Goal: Task Accomplishment & Management: Use online tool/utility

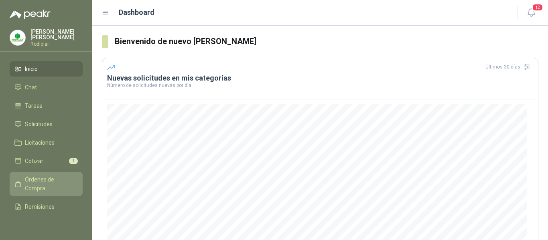
click at [38, 182] on span "Órdenes de Compra" at bounding box center [50, 184] width 50 height 18
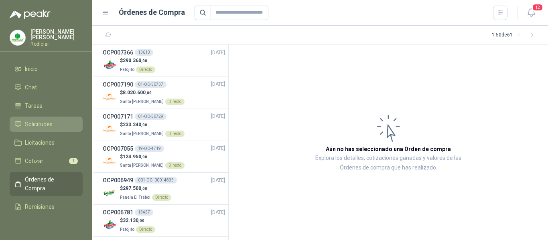
click at [38, 124] on span "Solicitudes" at bounding box center [39, 124] width 28 height 9
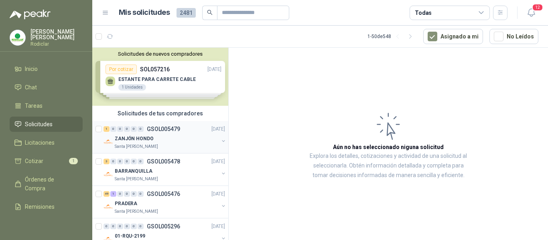
click at [184, 138] on div "ZANJÓN HONDO" at bounding box center [167, 139] width 104 height 10
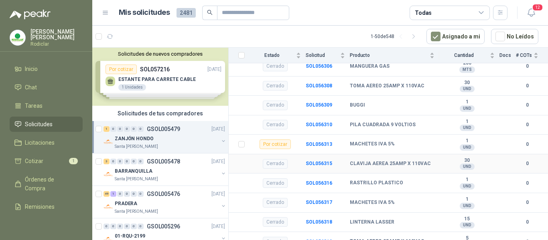
scroll to position [132, 0]
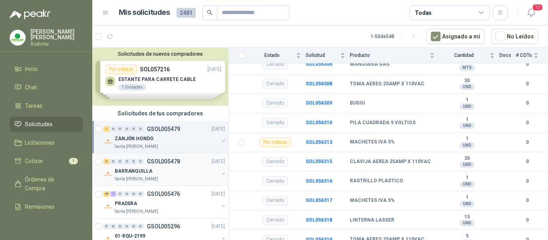
click at [177, 175] on div "BARRANQUILLA" at bounding box center [167, 171] width 104 height 10
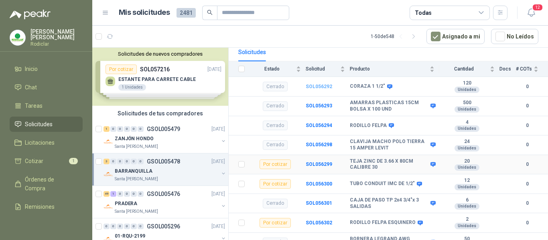
scroll to position [93, 0]
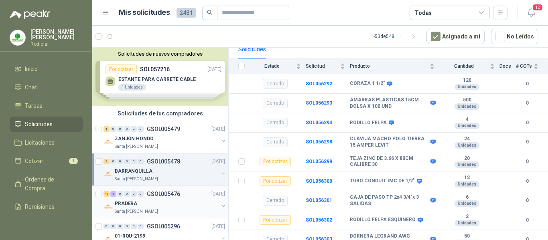
click at [186, 201] on div "PRADERA" at bounding box center [167, 204] width 104 height 10
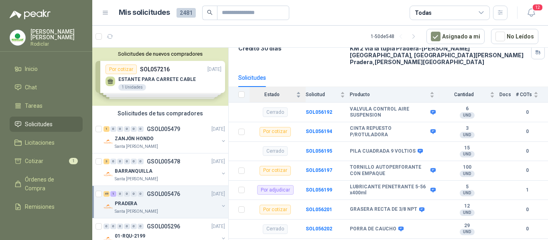
scroll to position [80, 0]
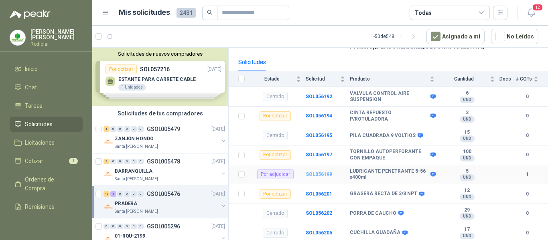
click at [318, 172] on b "SOL056199" at bounding box center [319, 175] width 26 height 6
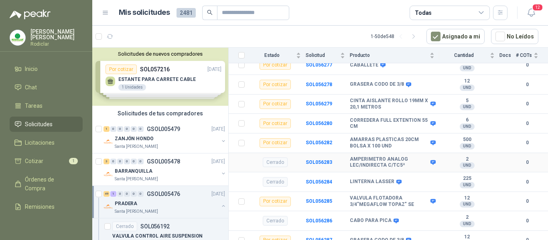
scroll to position [1535, 0]
click at [170, 176] on div "Santa [PERSON_NAME]" at bounding box center [167, 179] width 104 height 6
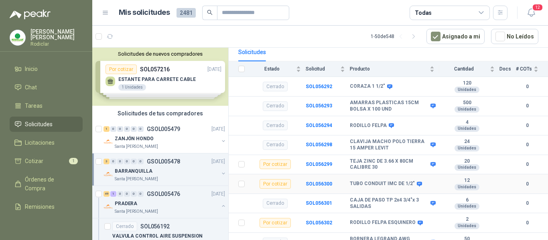
scroll to position [93, 0]
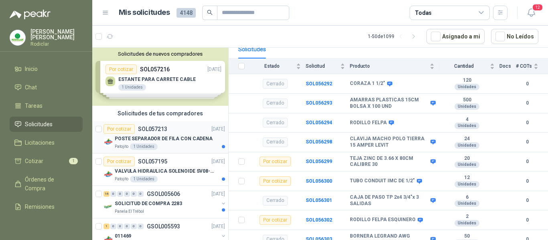
click at [179, 139] on p "POSTE SEPARADOR DE FILA CON CADENA" at bounding box center [164, 139] width 98 height 8
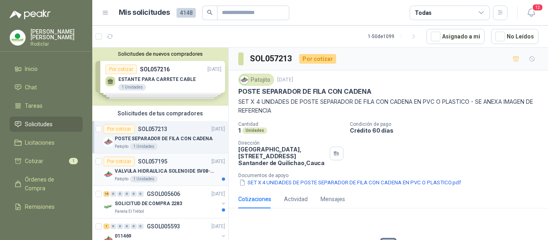
click at [180, 173] on p "VALVULA HIDRAULICA SOLENOIDE SV08-20" at bounding box center [165, 172] width 100 height 8
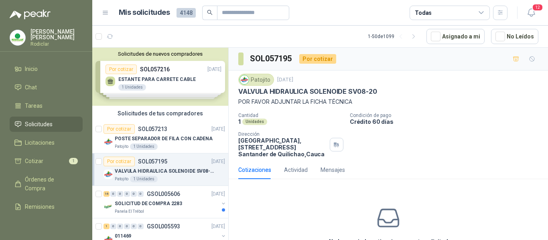
scroll to position [40, 0]
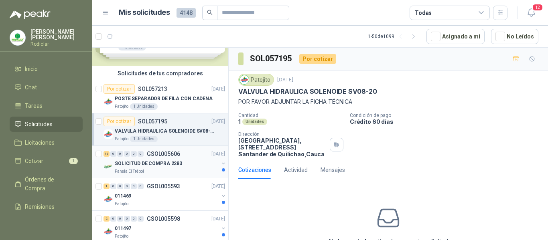
click at [182, 172] on div "Panela El Trébol" at bounding box center [167, 171] width 104 height 6
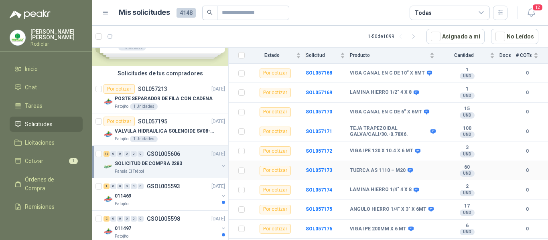
scroll to position [224, 0]
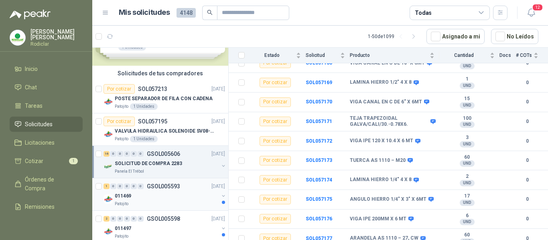
click at [169, 197] on div "011469" at bounding box center [167, 196] width 104 height 10
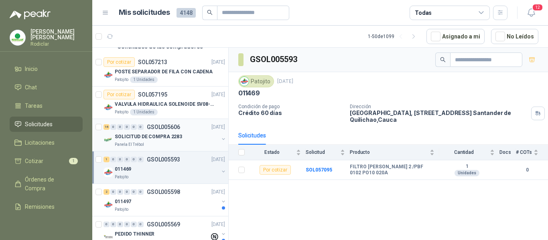
scroll to position [80, 0]
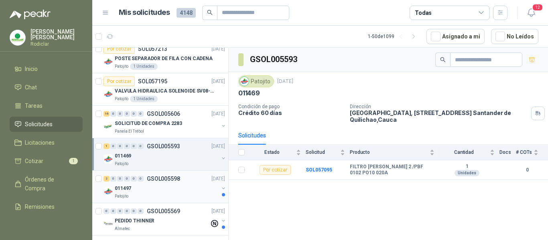
click at [144, 188] on div "011497" at bounding box center [167, 189] width 104 height 10
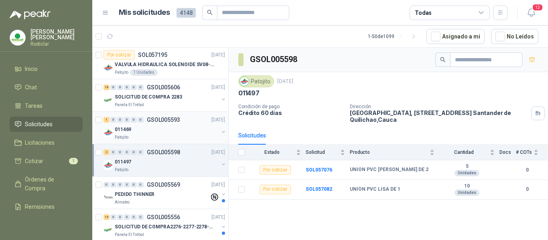
scroll to position [120, 0]
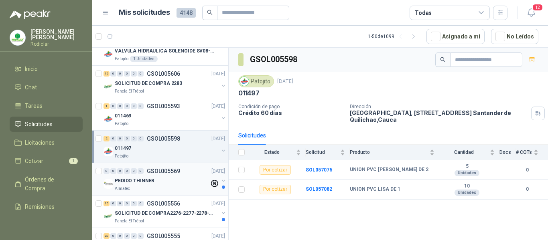
click at [162, 182] on div "PEDIDO THINNER" at bounding box center [162, 181] width 95 height 10
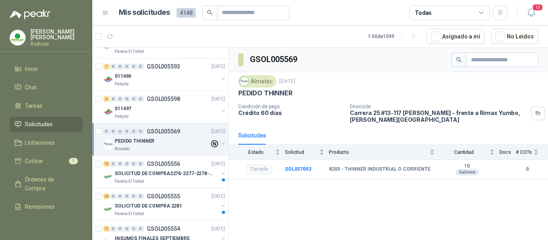
scroll to position [160, 0]
click at [162, 182] on div "Panela El Trébol" at bounding box center [167, 181] width 104 height 6
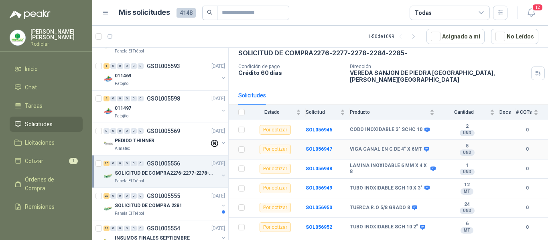
scroll to position [80, 0]
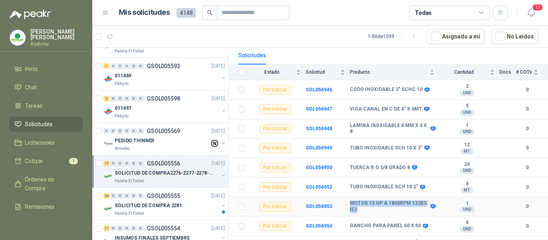
drag, startPoint x: 351, startPoint y: 198, endPoint x: 375, endPoint y: 205, distance: 24.9
click at [375, 205] on b "MOTOR 15 HP A 1800RPM 132B3 IE3" at bounding box center [389, 207] width 79 height 12
copy b "MOTOR 15 HP A 1800RPM 132B3 IE3"
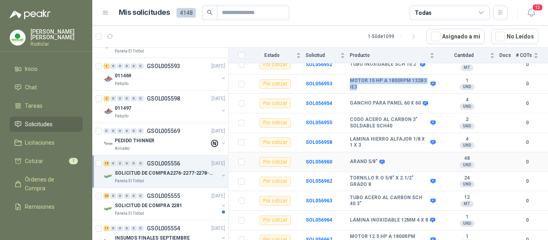
scroll to position [204, 0]
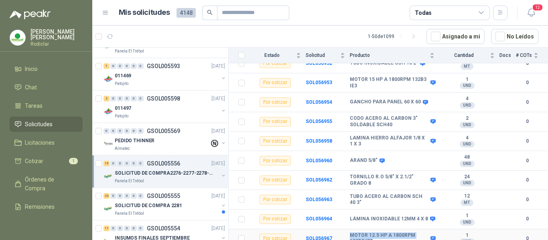
drag, startPoint x: 350, startPoint y: 231, endPoint x: 395, endPoint y: 237, distance: 45.3
click at [395, 237] on b "MOTOR 12.5 HP A 1800RPM 132B5 IE3" at bounding box center [389, 239] width 79 height 12
copy b "MOTOR 12.5 HP A 1800RPM 132B5 IE3"
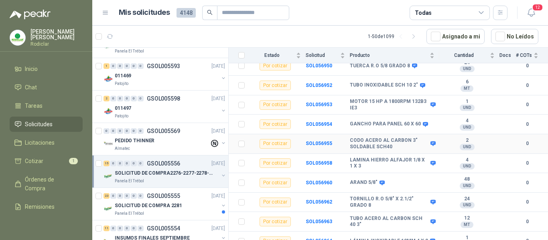
scroll to position [164, 0]
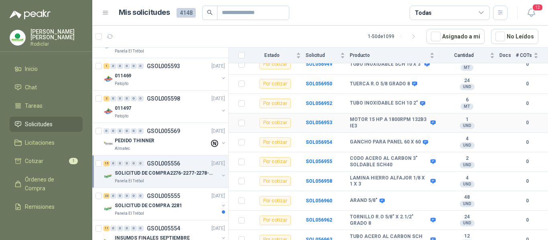
click at [347, 115] on td "SOL056953" at bounding box center [328, 123] width 44 height 20
click at [351, 117] on b "MOTOR 15 HP A 1800RPM 132B3 IE3" at bounding box center [389, 123] width 79 height 12
drag, startPoint x: 351, startPoint y: 113, endPoint x: 384, endPoint y: 119, distance: 33.8
click at [384, 119] on b "MOTOR 15 HP A 1800RPM 132B3 IE3" at bounding box center [389, 123] width 79 height 12
copy b "MOTOR 15 HP A 1800RPM 132B3 IE3"
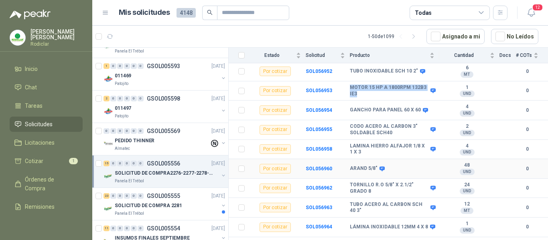
scroll to position [204, 0]
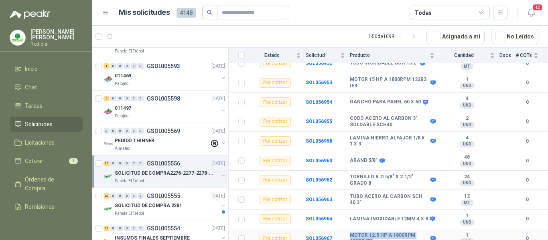
drag, startPoint x: 350, startPoint y: 231, endPoint x: 386, endPoint y: 234, distance: 36.6
click at [386, 234] on b "MOTOR 12.5 HP A 1800RPM 132B5 IE3" at bounding box center [389, 239] width 79 height 12
copy b "MOTOR 12.5 HP A 1800RPM 132B5 IE3"
click at [180, 209] on div "SOLICITUD DE COMPRA 2281" at bounding box center [167, 206] width 104 height 10
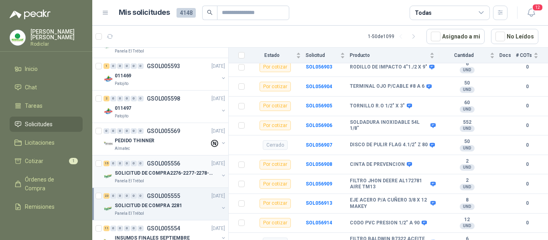
scroll to position [241, 0]
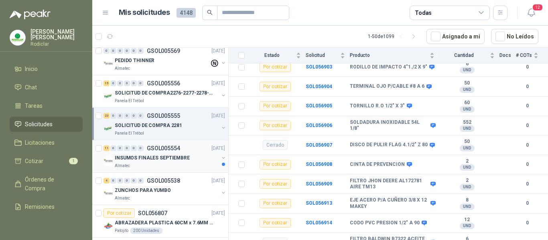
click at [141, 162] on div "INSUMOS FINALES SEPTIEMBRE" at bounding box center [167, 158] width 104 height 10
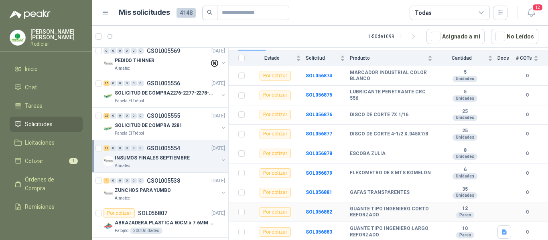
scroll to position [93, 0]
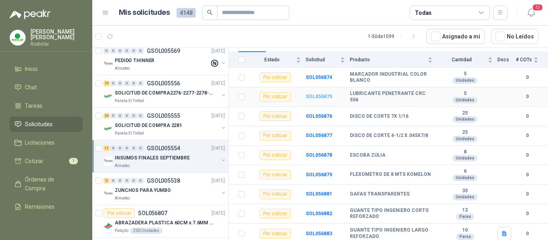
click at [312, 99] on b "SOL056875" at bounding box center [319, 97] width 26 height 6
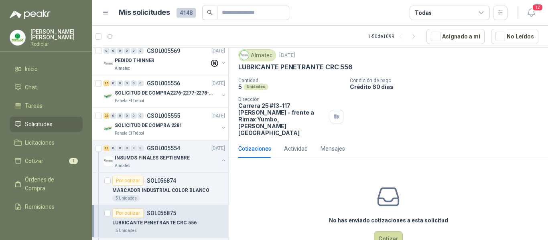
scroll to position [35, 0]
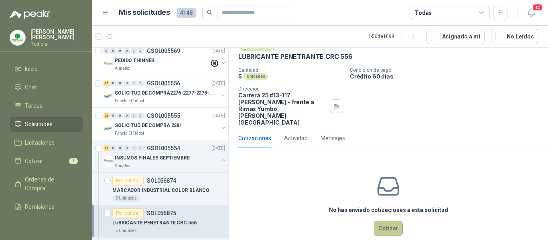
click at [385, 221] on button "Cotizar" at bounding box center [388, 228] width 29 height 15
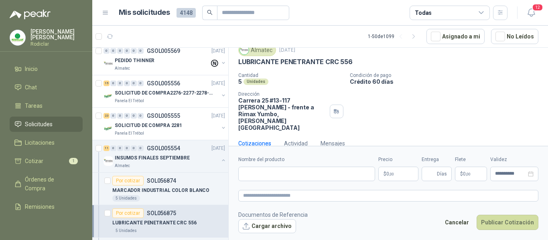
scroll to position [29, 0]
drag, startPoint x: 239, startPoint y: 62, endPoint x: 359, endPoint y: 65, distance: 120.7
click at [359, 65] on div "LUBRICANTE PENETRANTE CRC 556" at bounding box center [388, 62] width 300 height 8
copy p "LUBRICANTE PENETRANTE CRC 556"
click at [299, 174] on input "Nombre del producto" at bounding box center [306, 174] width 137 height 14
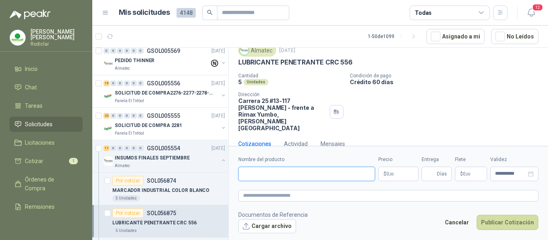
paste input "**********"
type input "**********"
click at [259, 195] on textarea at bounding box center [388, 196] width 300 height 12
paste textarea "**********"
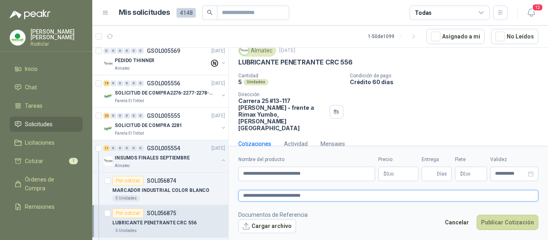
type textarea "**********"
click at [401, 174] on p "$ 0 ,00" at bounding box center [398, 174] width 40 height 14
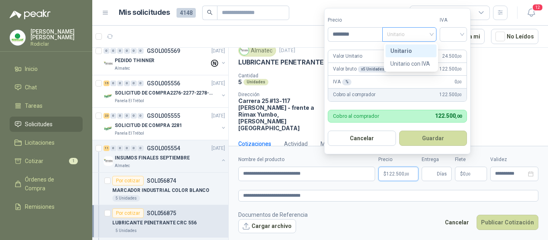
click at [429, 34] on span "Unitario" at bounding box center [409, 34] width 45 height 12
type input "********"
click at [415, 52] on div "Unitario" at bounding box center [410, 51] width 41 height 9
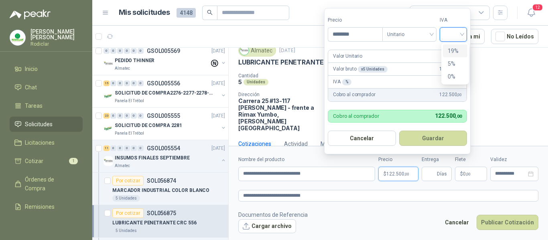
click at [457, 36] on input "search" at bounding box center [453, 34] width 18 height 12
click at [455, 49] on div "19%" at bounding box center [455, 51] width 15 height 9
click at [427, 176] on input "Entrega" at bounding box center [430, 174] width 9 height 14
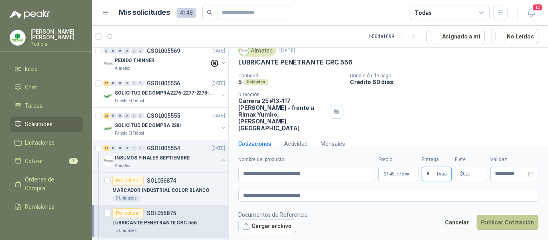
type input "*"
click at [497, 223] on button "Publicar Cotización" at bounding box center [507, 222] width 62 height 15
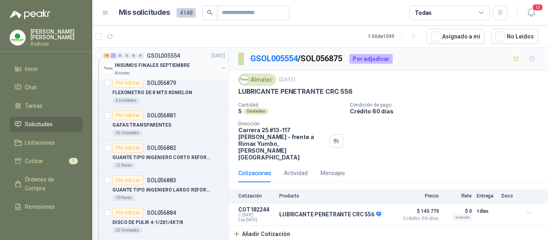
scroll to position [521, 0]
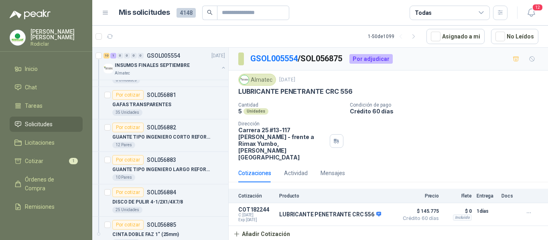
click at [34, 123] on span "Solicitudes" at bounding box center [39, 124] width 28 height 9
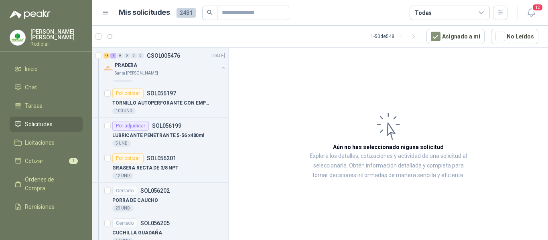
scroll to position [241, 0]
